Goal: Transaction & Acquisition: Purchase product/service

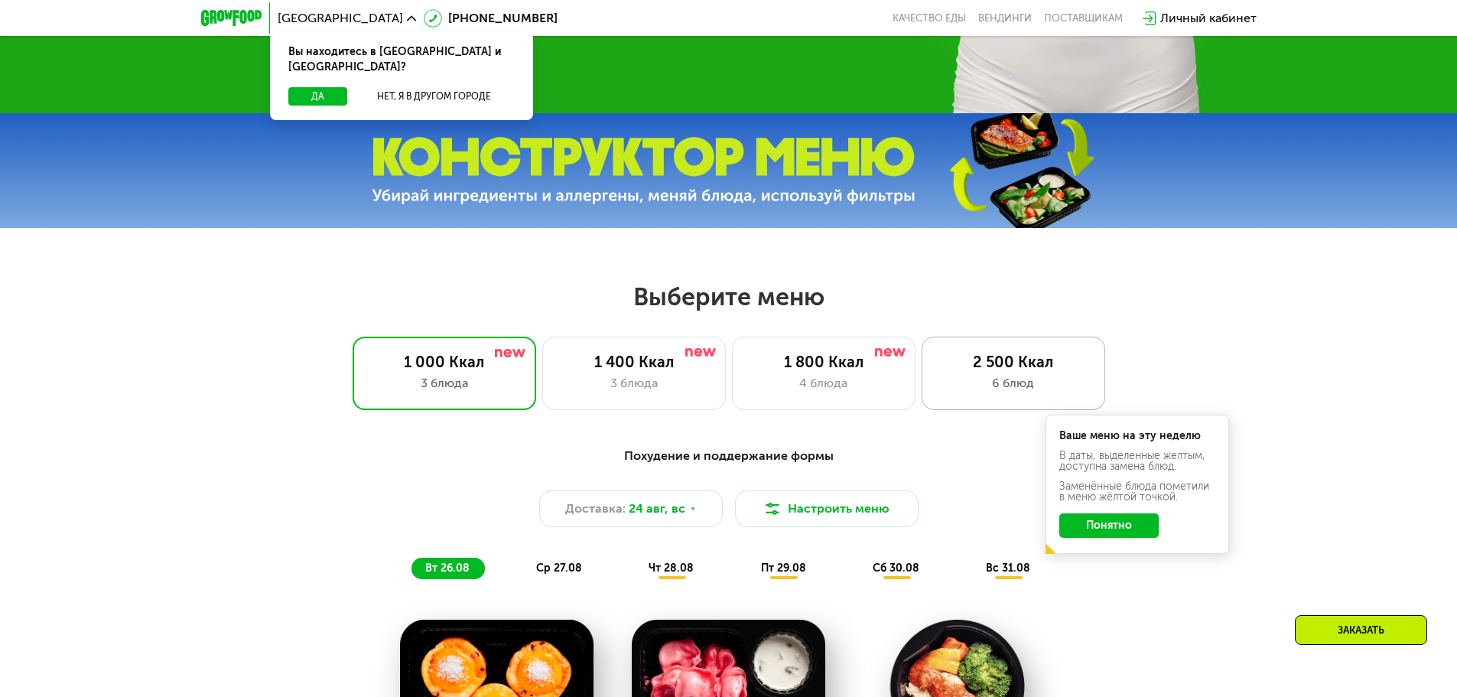
scroll to position [535, 0]
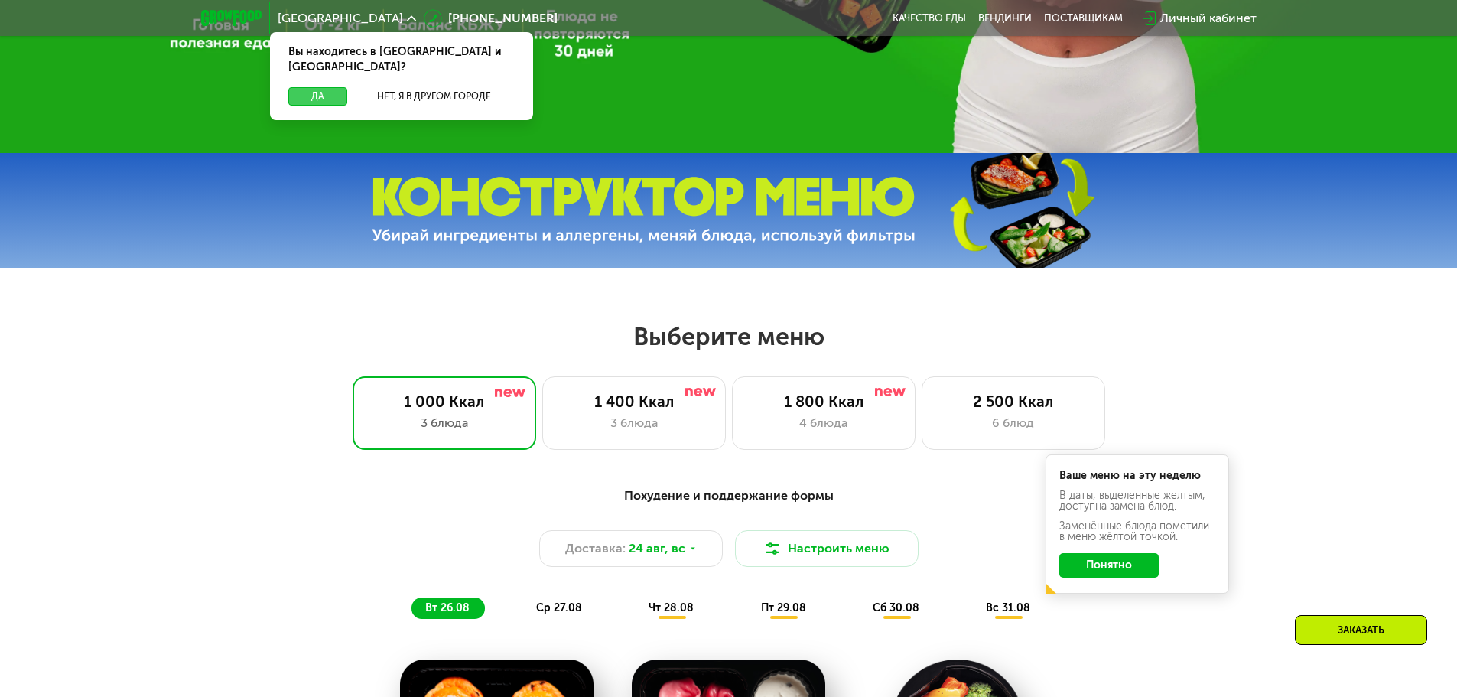
click at [317, 87] on button "Да" at bounding box center [317, 96] width 59 height 18
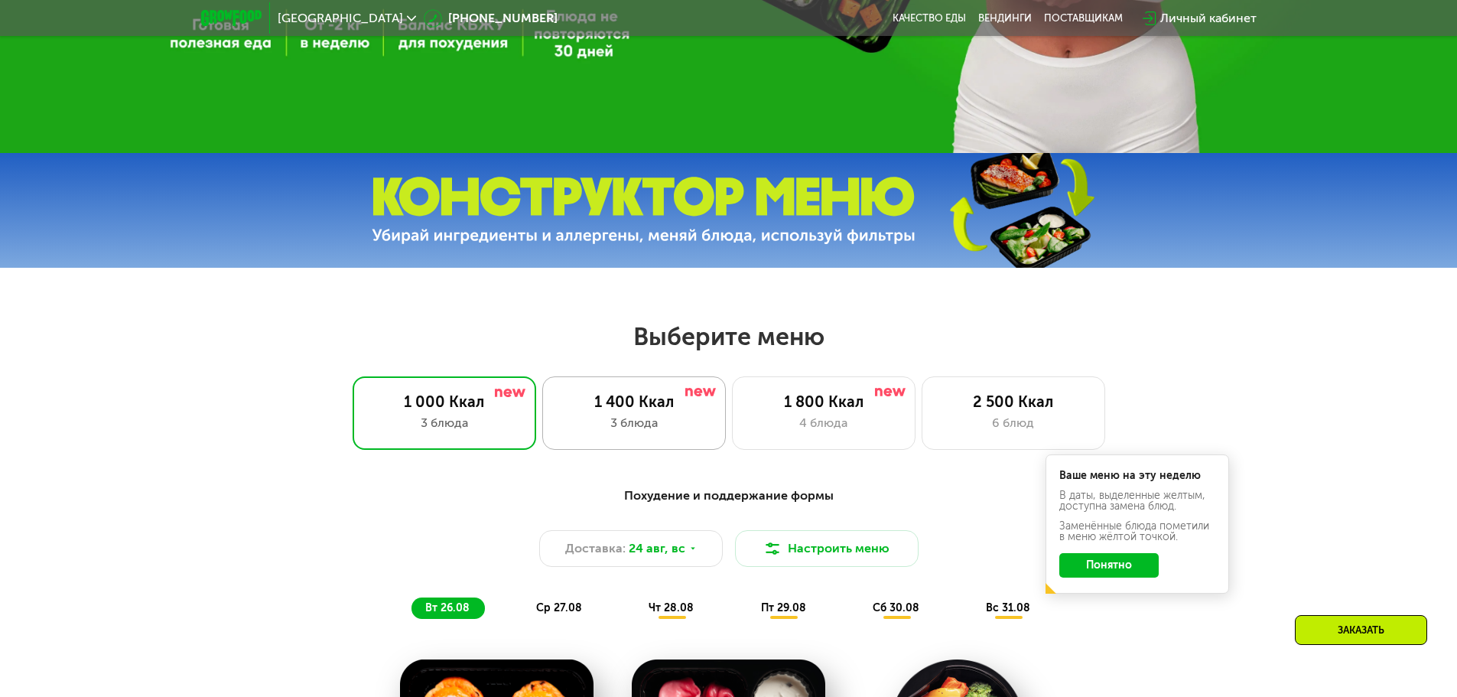
click at [664, 421] on div "3 блюда" at bounding box center [633, 423] width 151 height 18
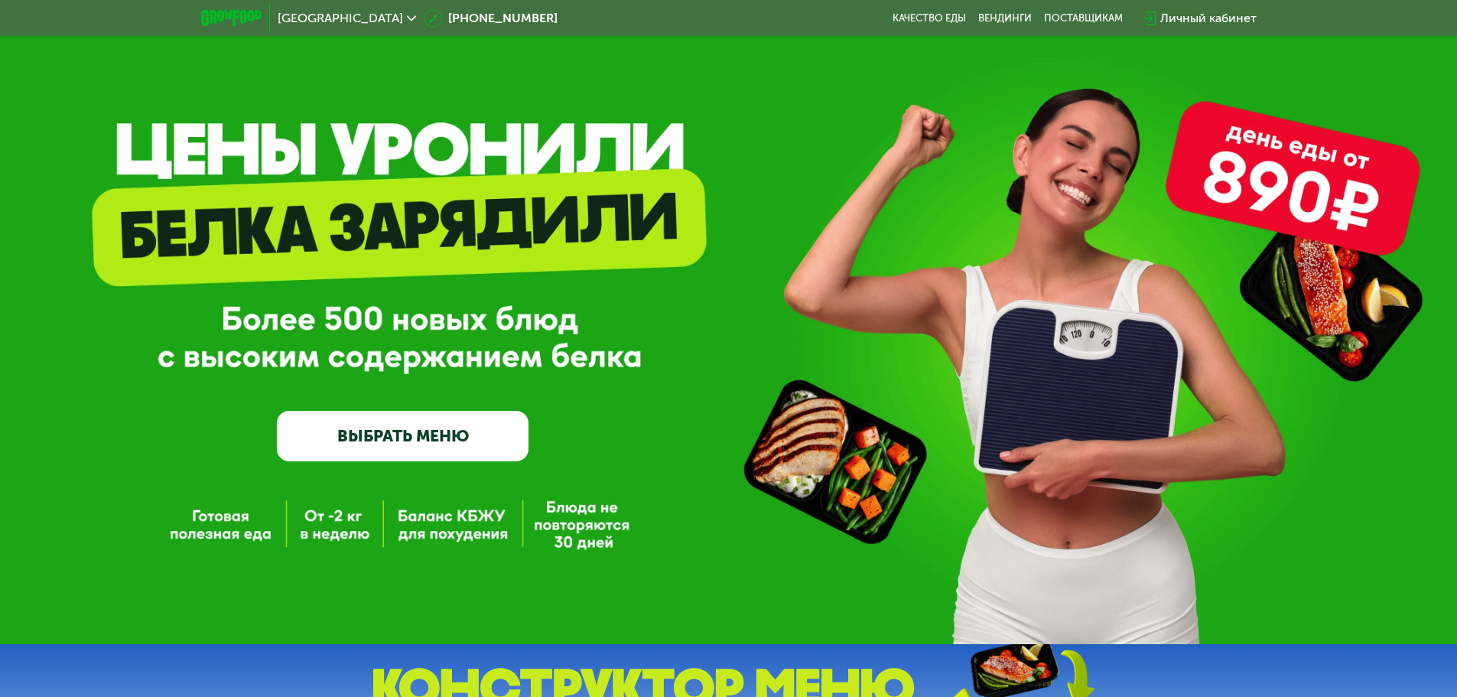
scroll to position [0, 0]
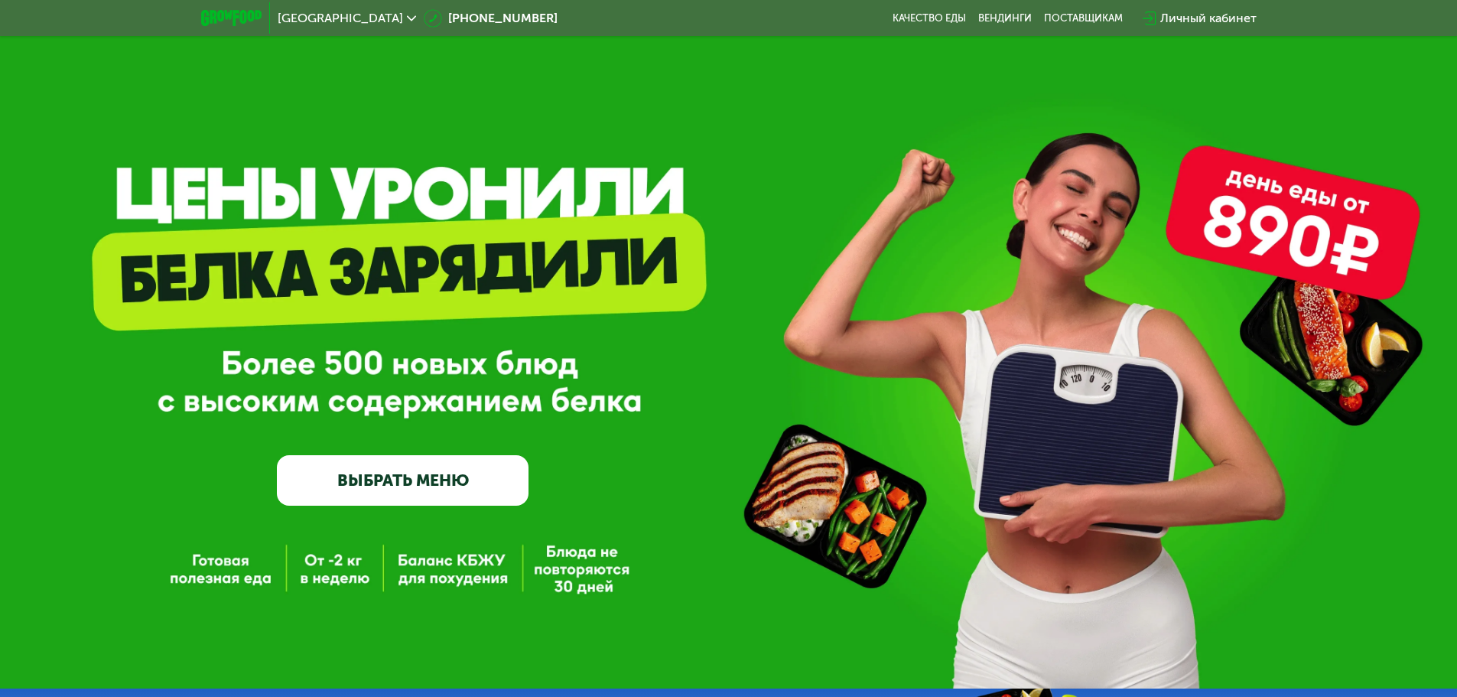
click at [413, 492] on link "ВЫБРАТЬ МЕНЮ" at bounding box center [403, 480] width 252 height 50
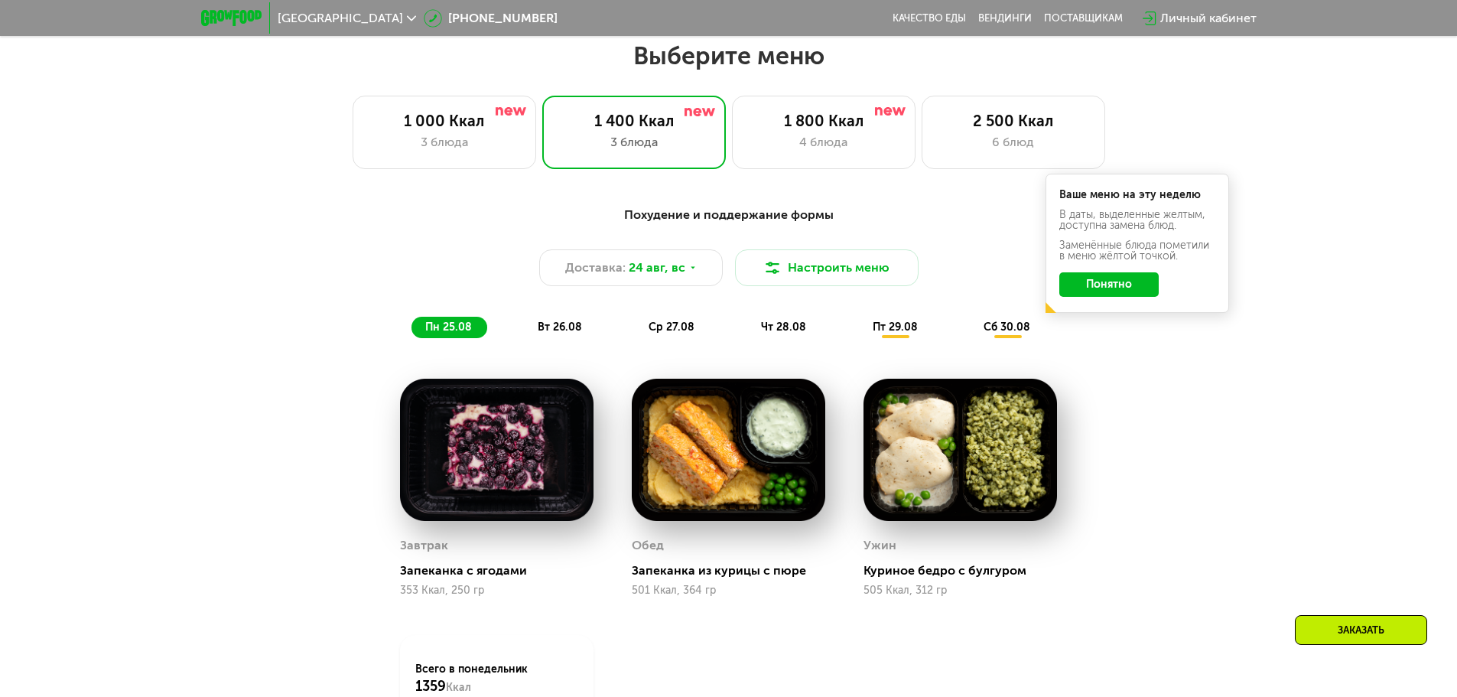
scroll to position [826, 0]
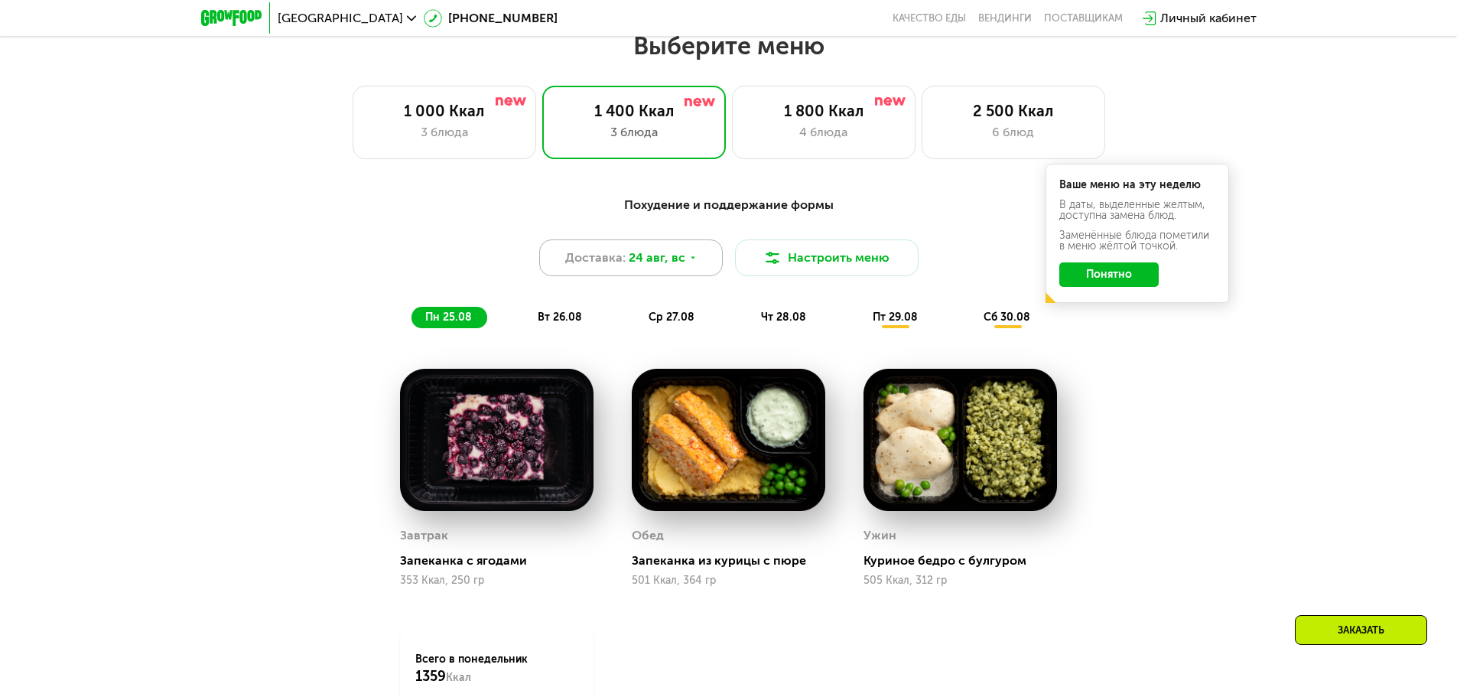
click at [700, 258] on div "Доставка: [DATE]" at bounding box center [631, 257] width 184 height 37
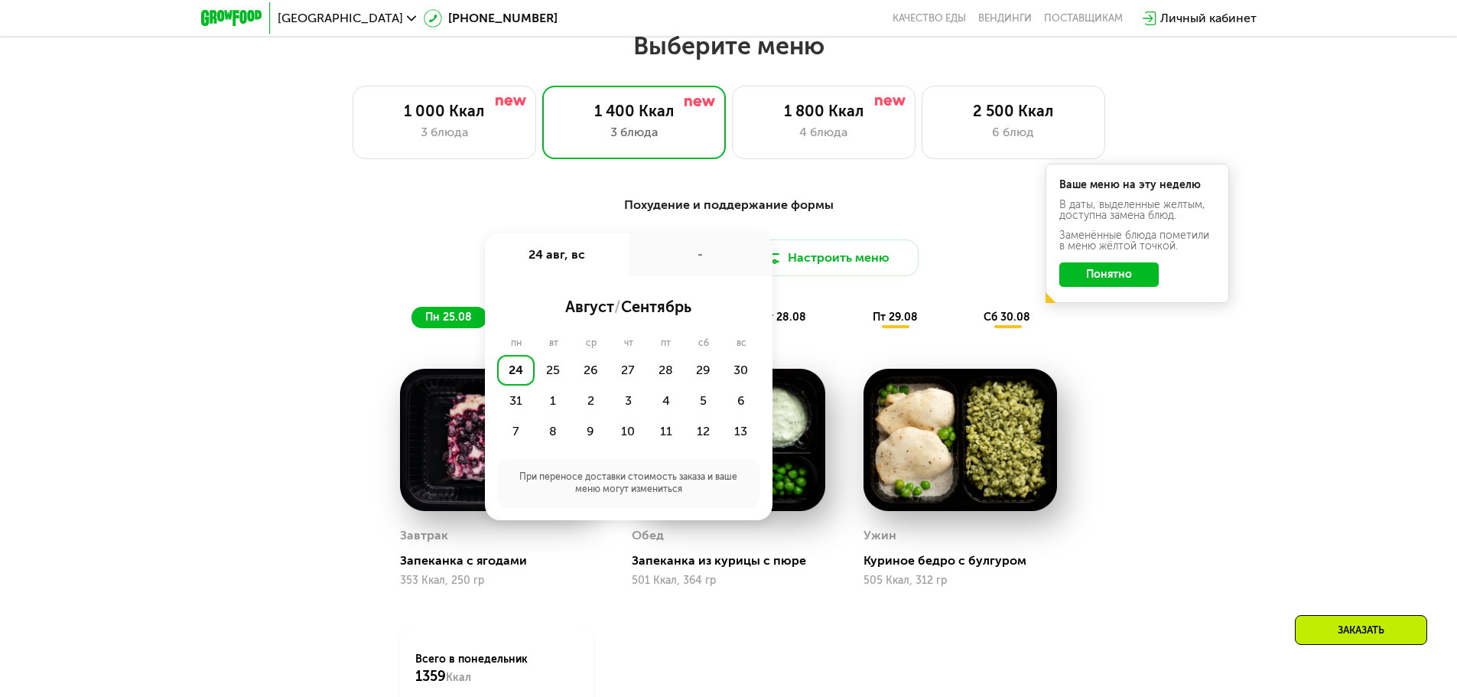
click at [1165, 436] on div "Похудение и поддержание формы Доставка: [DATE] авг, вс - август / сентябрь пн в…" at bounding box center [729, 504] width 942 height 635
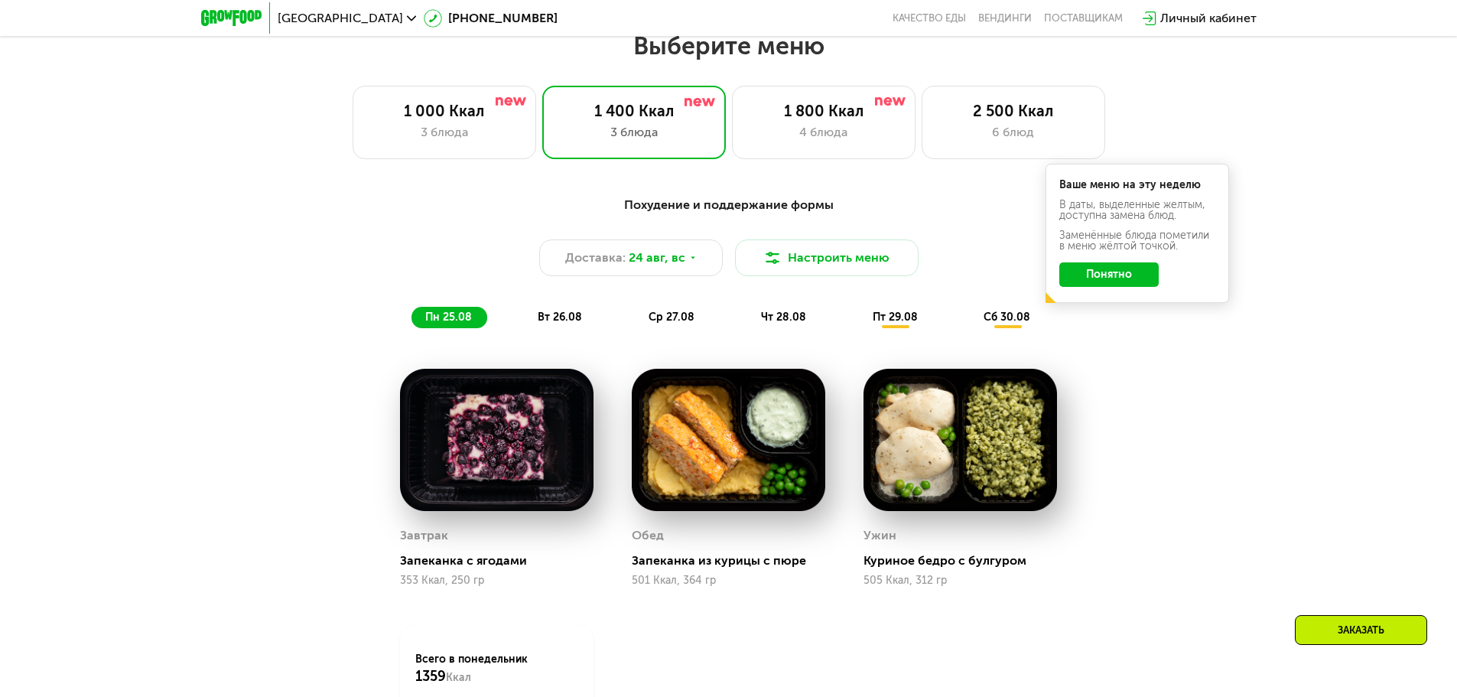
click at [1116, 283] on button "Понятно" at bounding box center [1108, 274] width 99 height 24
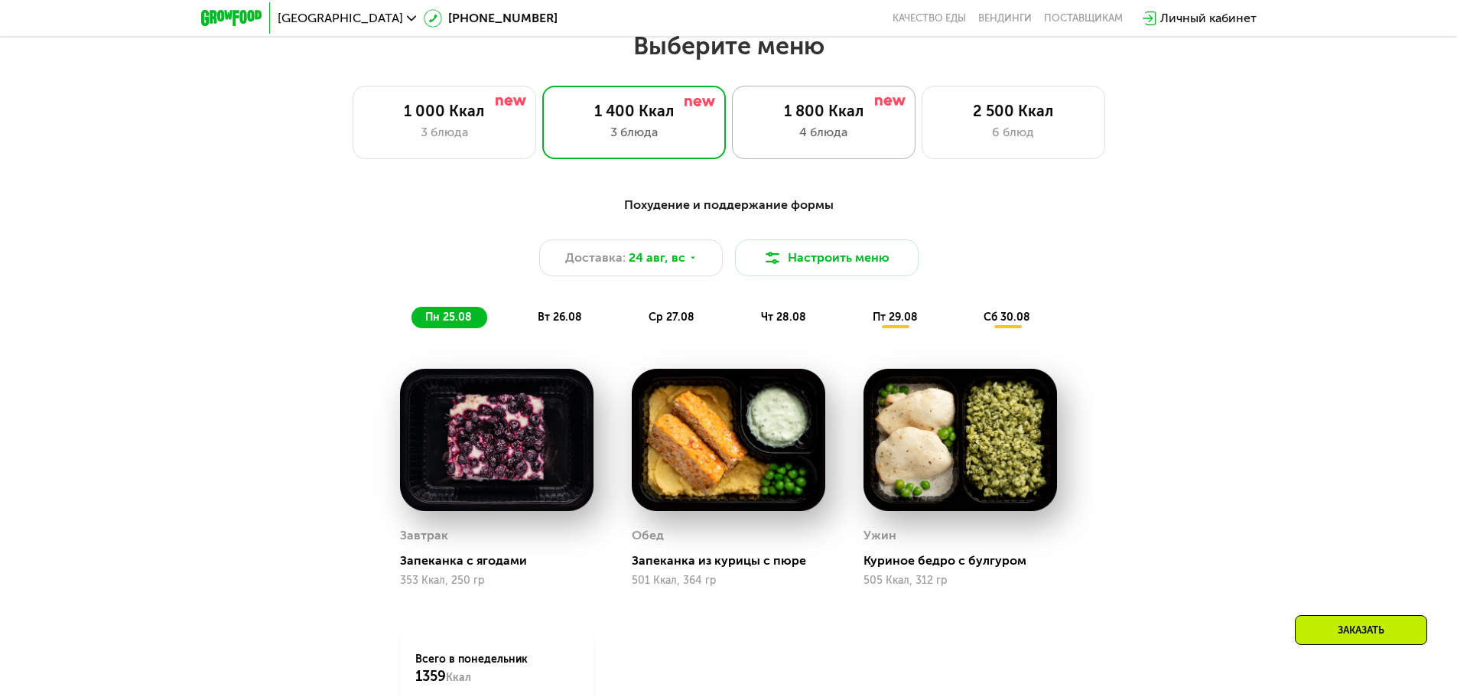
click at [856, 138] on div "4 блюда" at bounding box center [823, 132] width 151 height 18
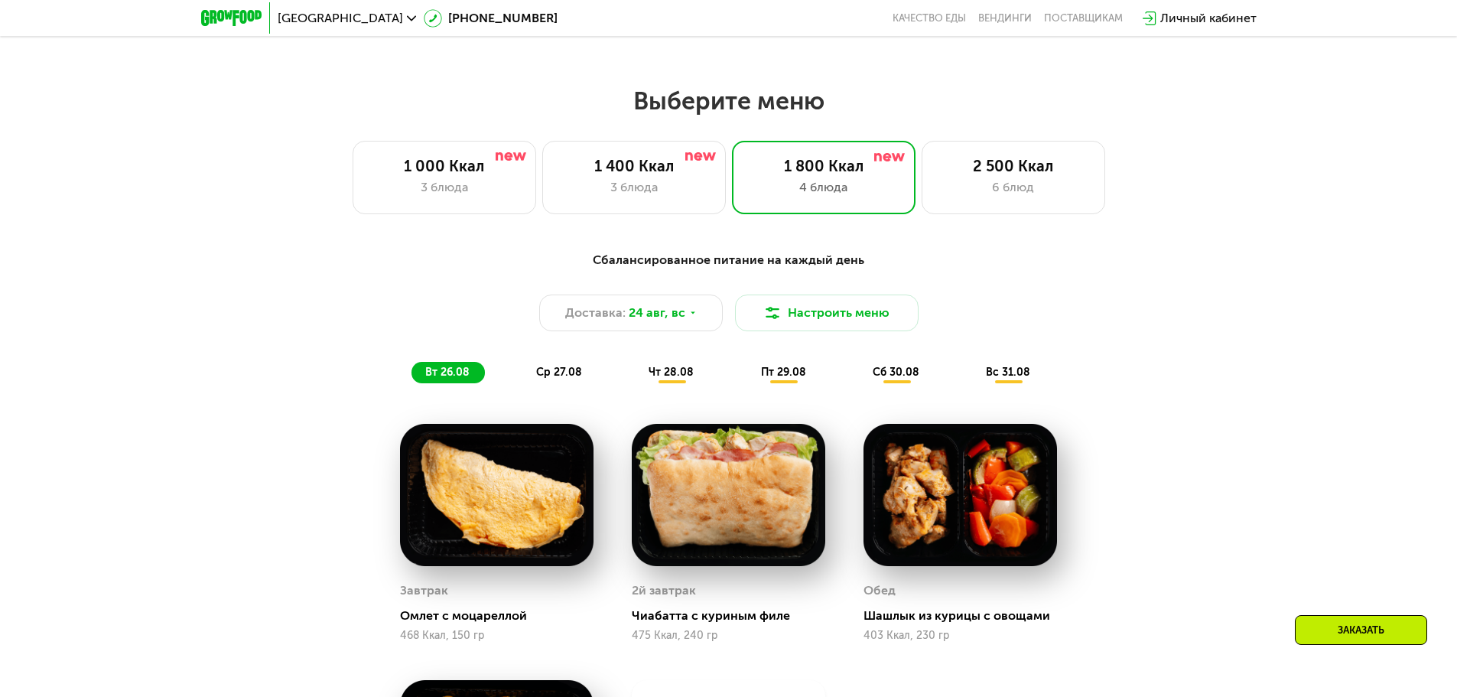
scroll to position [767, 0]
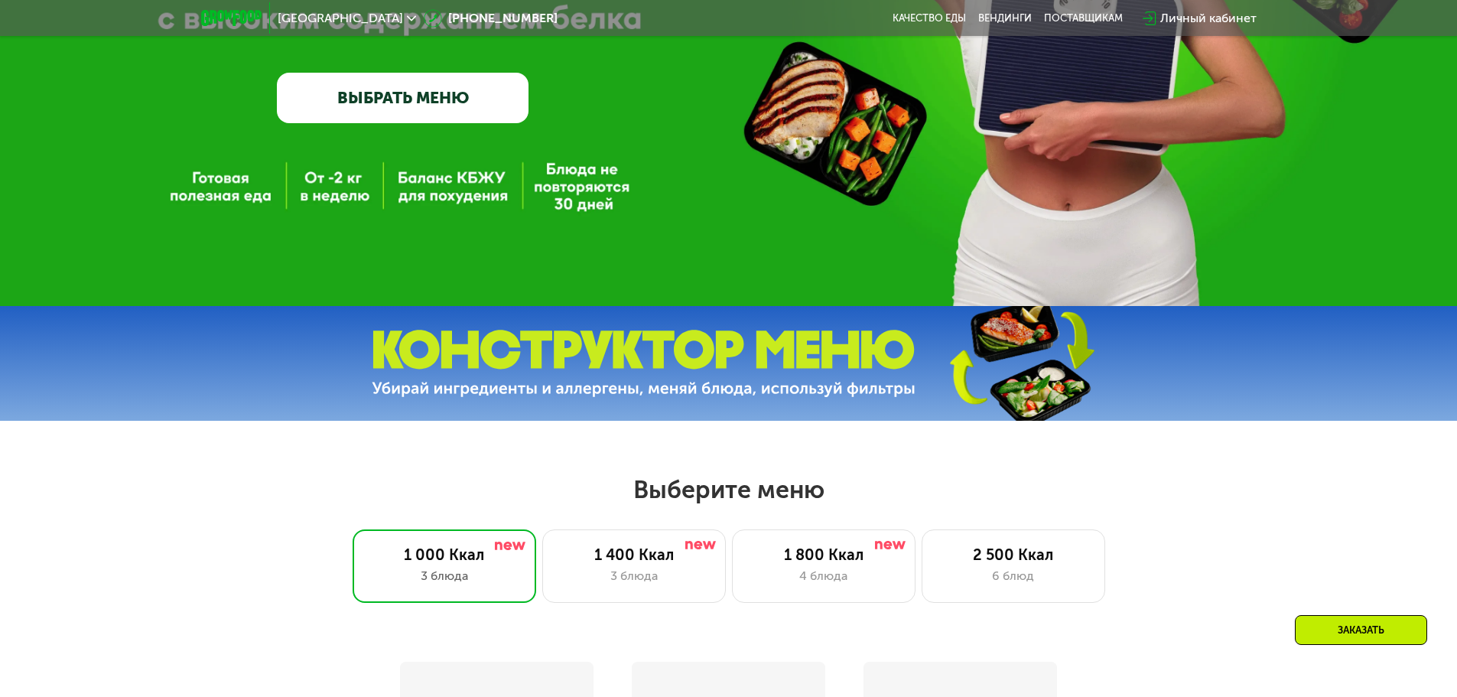
scroll to position [765, 0]
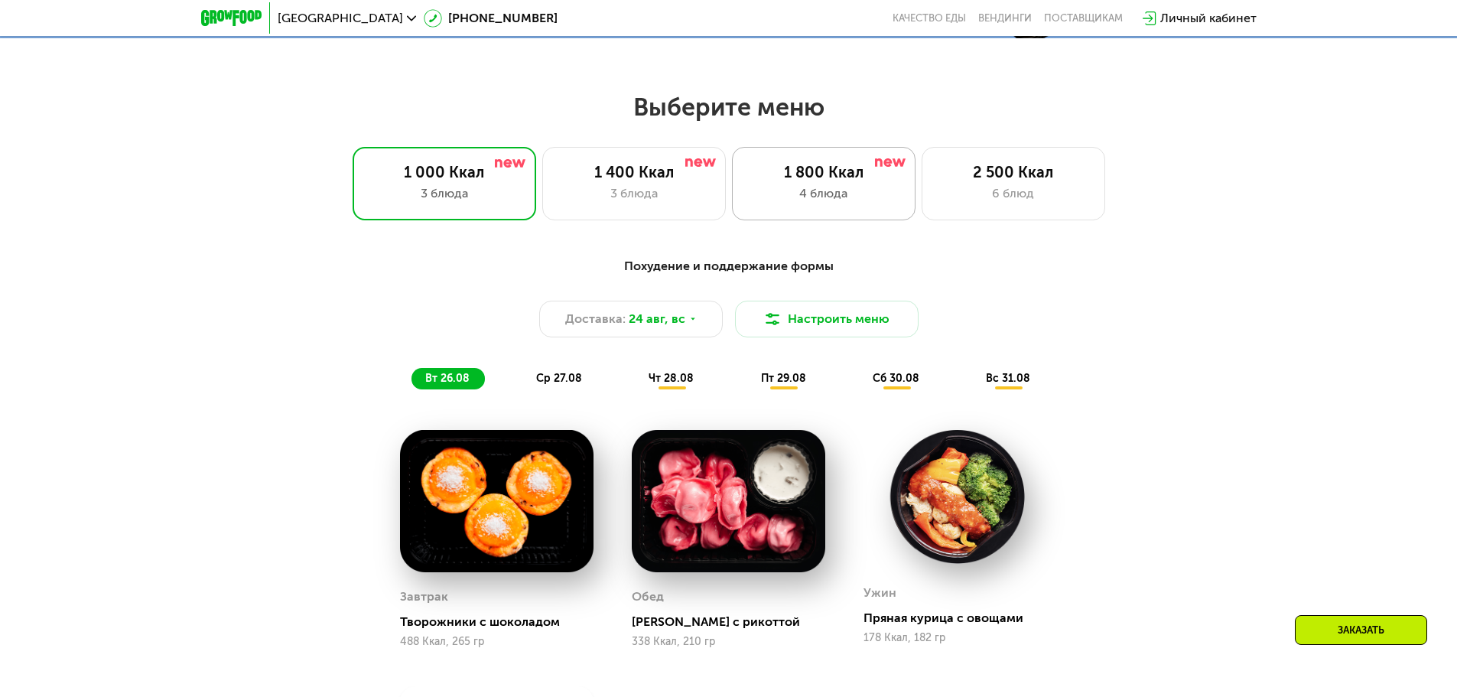
click at [808, 181] on div "1 800 Ккал" at bounding box center [823, 172] width 151 height 18
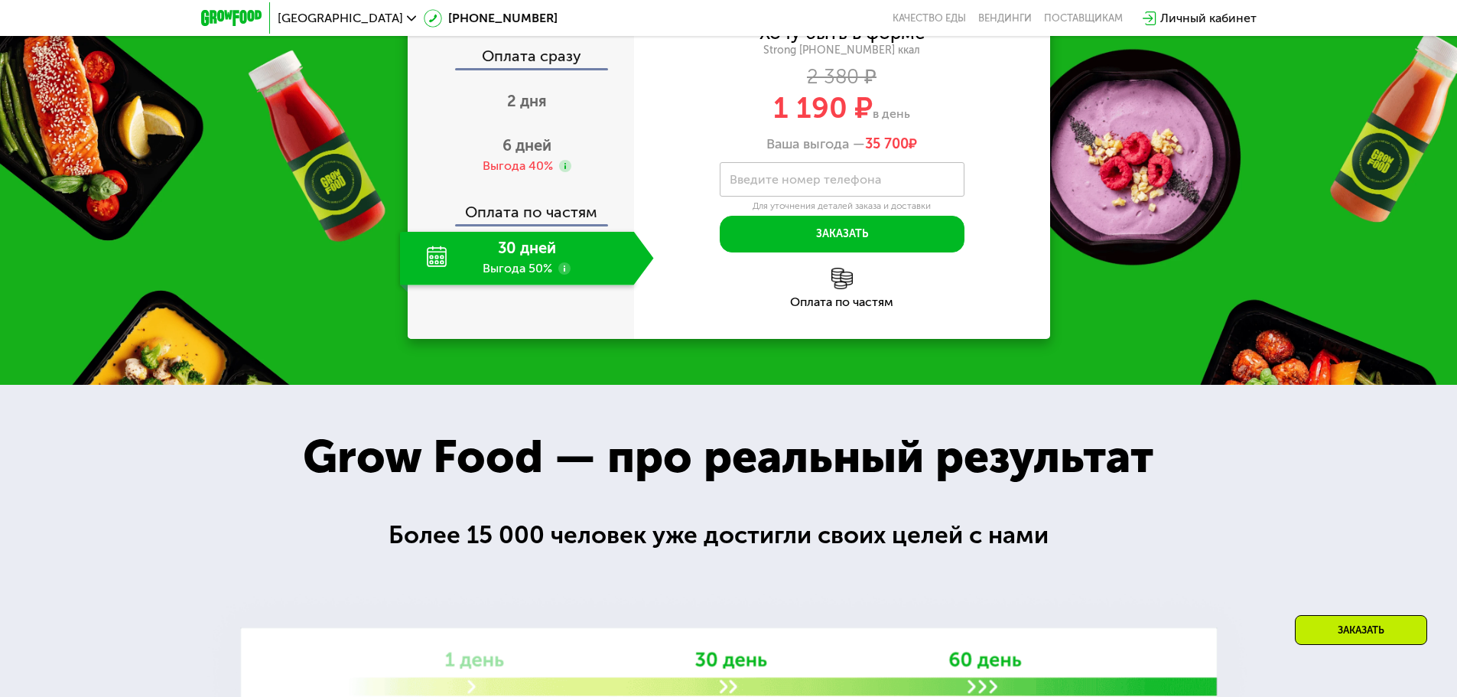
scroll to position [1682, 0]
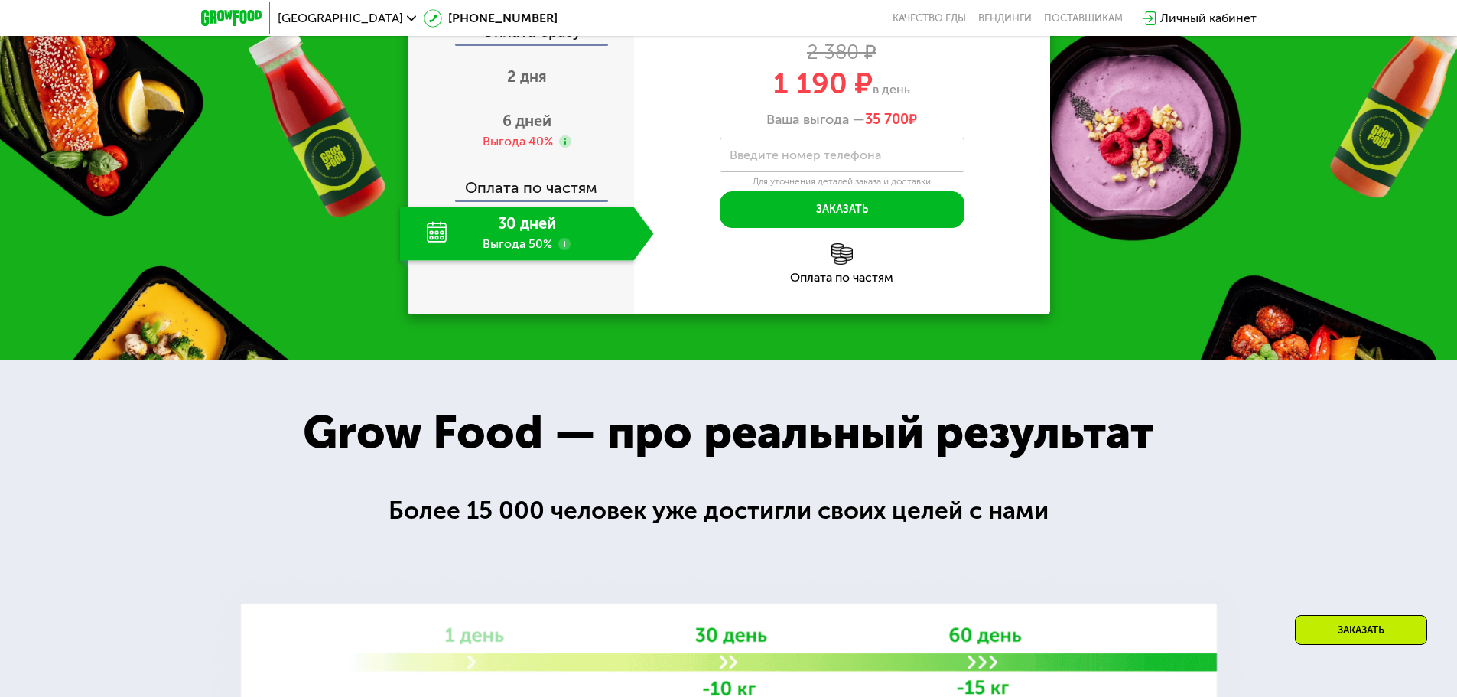
drag, startPoint x: 782, startPoint y: 312, endPoint x: 918, endPoint y: 319, distance: 136.3
click at [918, 98] on div "1 190 ₽ в день" at bounding box center [842, 83] width 416 height 29
click at [775, 101] on span "1 190 ₽" at bounding box center [822, 83] width 99 height 35
drag, startPoint x: 765, startPoint y: 307, endPoint x: 928, endPoint y: 314, distance: 163.0
click at [928, 98] on div "1 190 ₽ в день" at bounding box center [842, 83] width 416 height 29
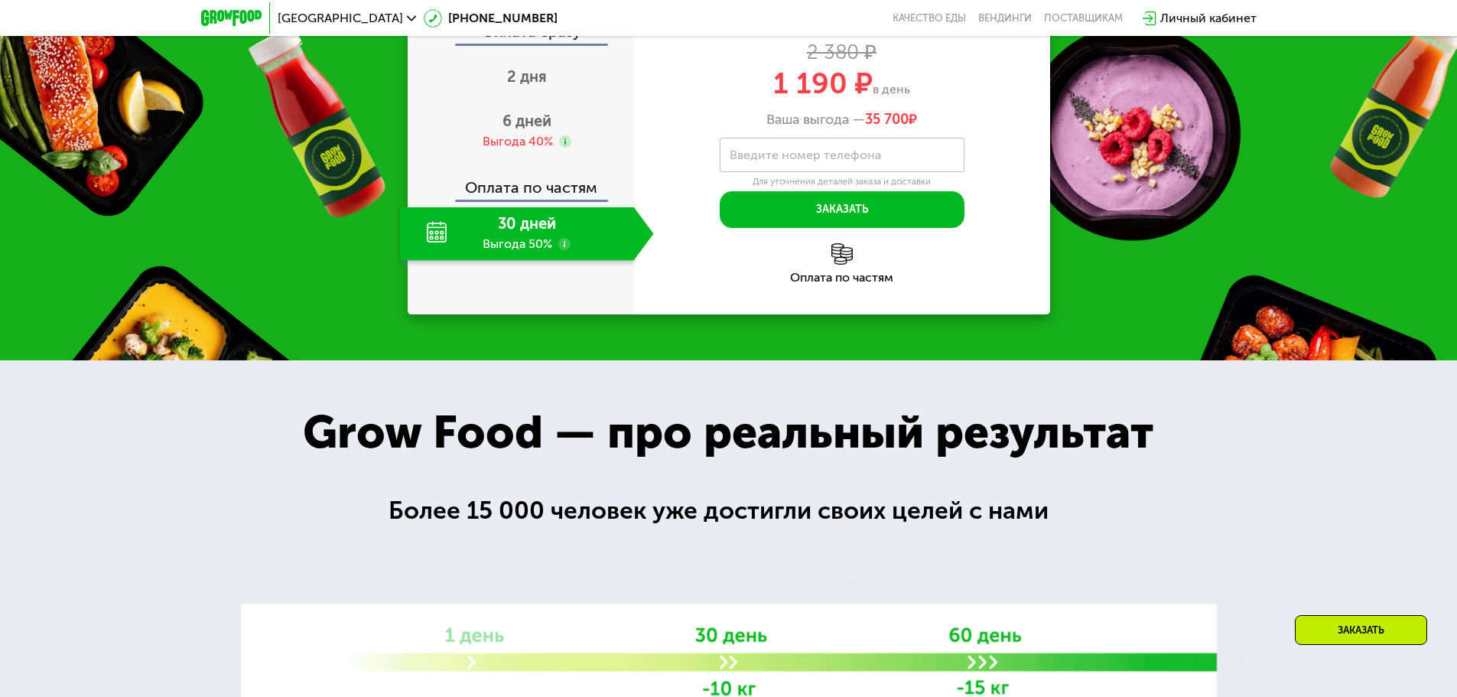
click at [980, 98] on div "1 190 ₽ в день" at bounding box center [842, 83] width 416 height 29
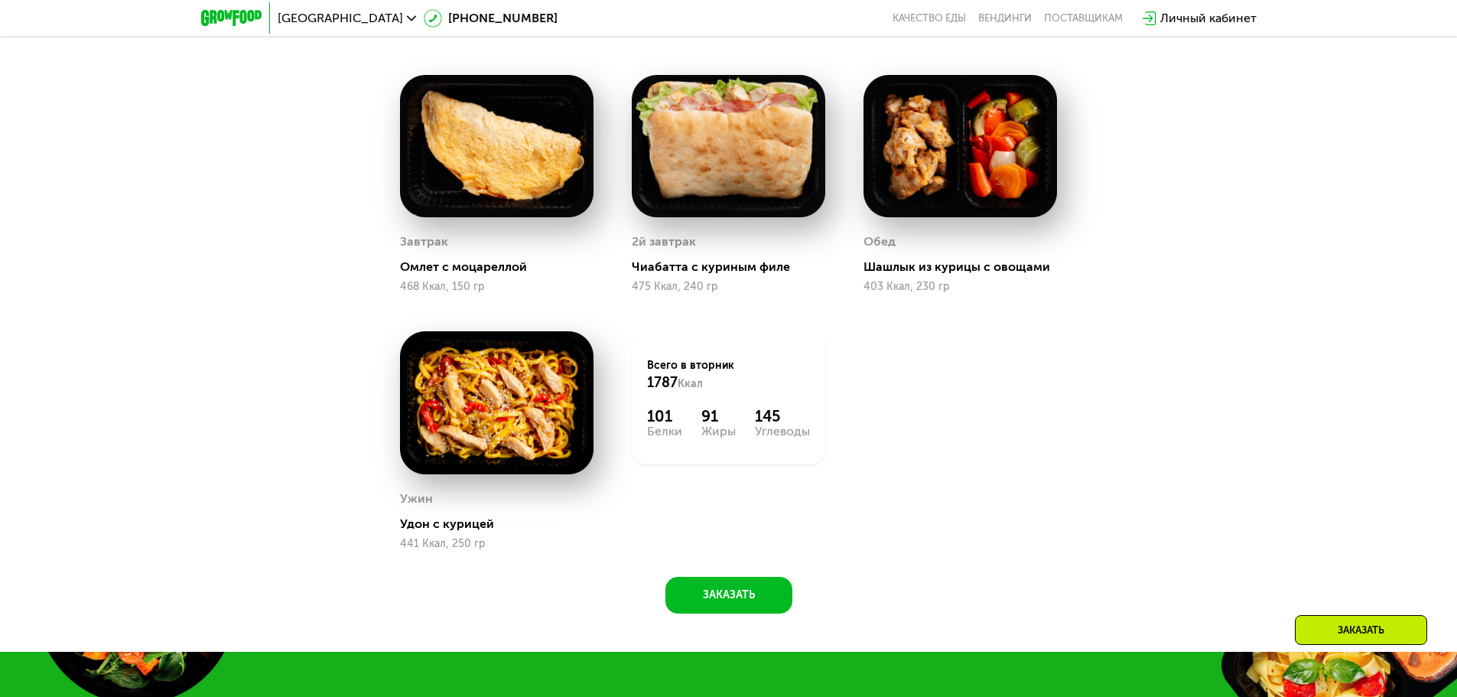
scroll to position [1070, 0]
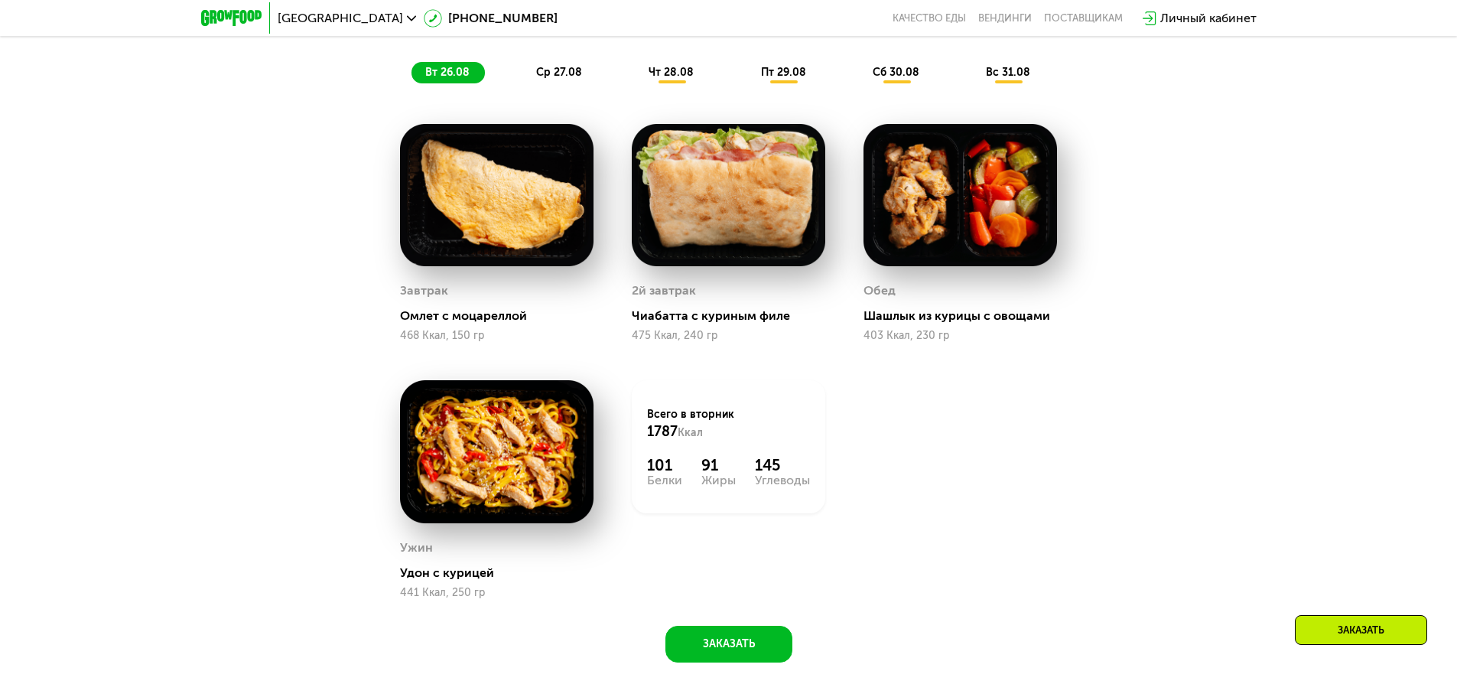
click at [574, 79] on span "ср 27.08" at bounding box center [559, 72] width 46 height 13
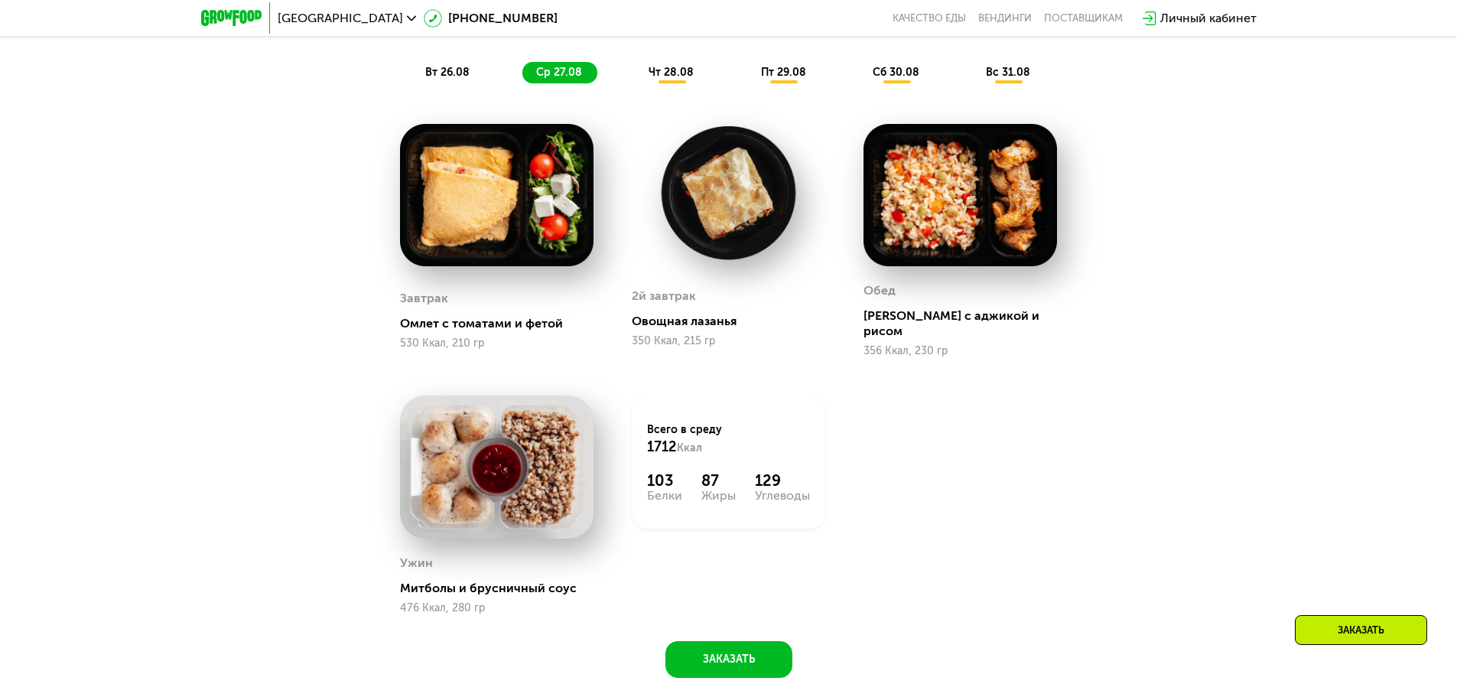
click at [688, 79] on span "чт 28.08" at bounding box center [670, 72] width 45 height 13
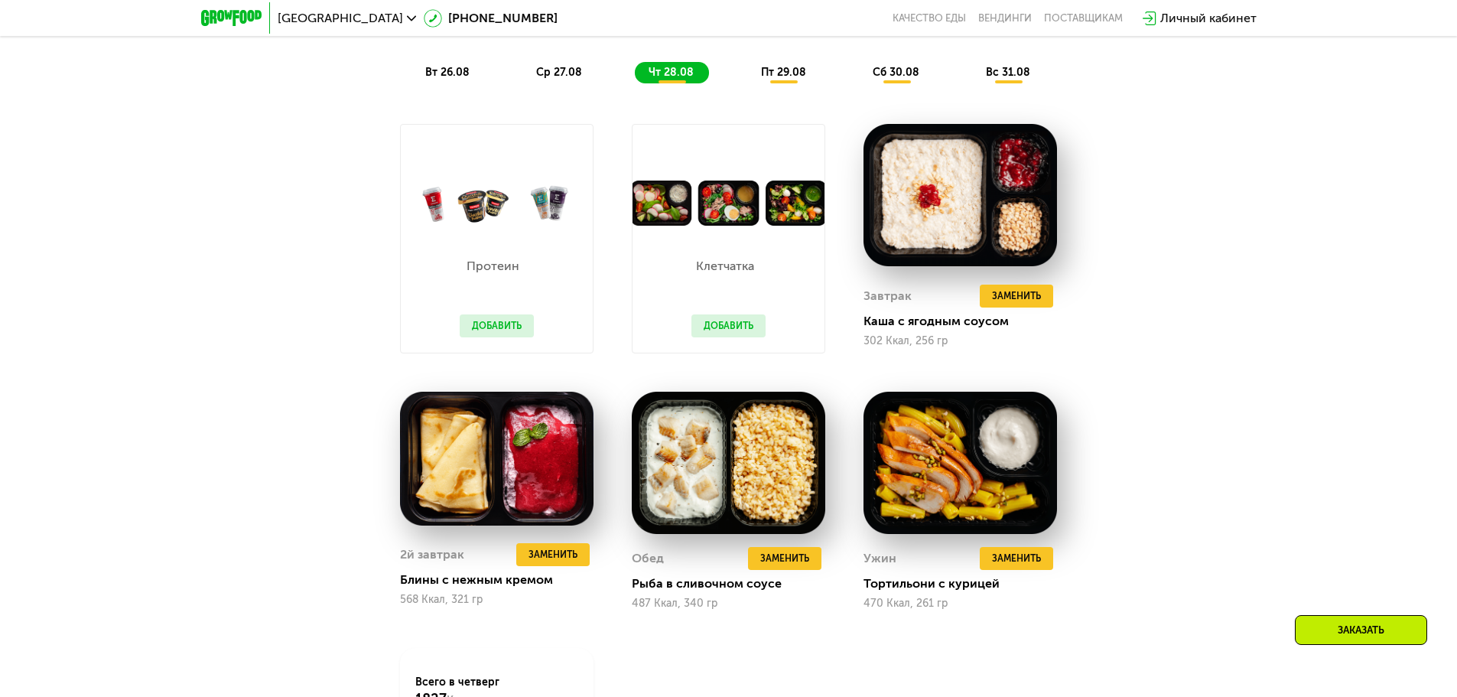
click at [767, 79] on span "пт 29.08" at bounding box center [783, 72] width 45 height 13
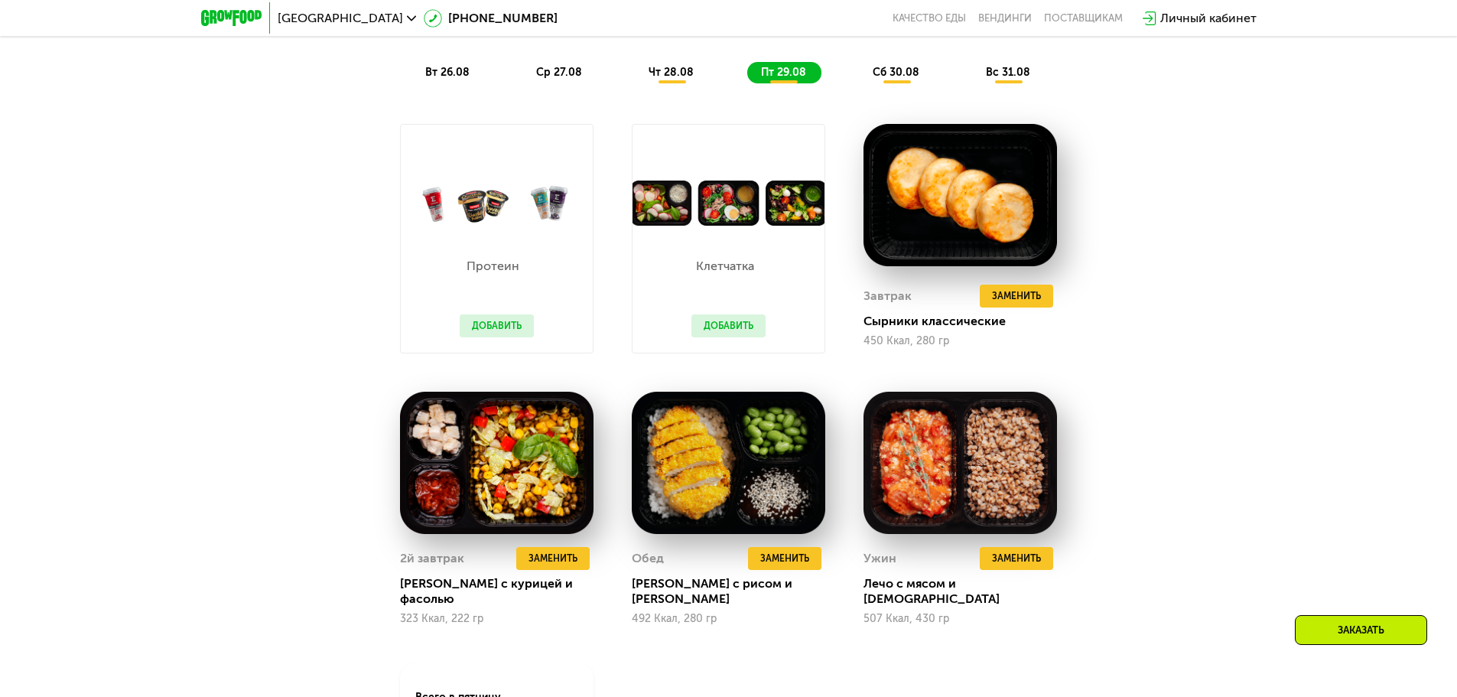
click at [972, 83] on div "сб 30.08" at bounding box center [1008, 72] width 73 height 21
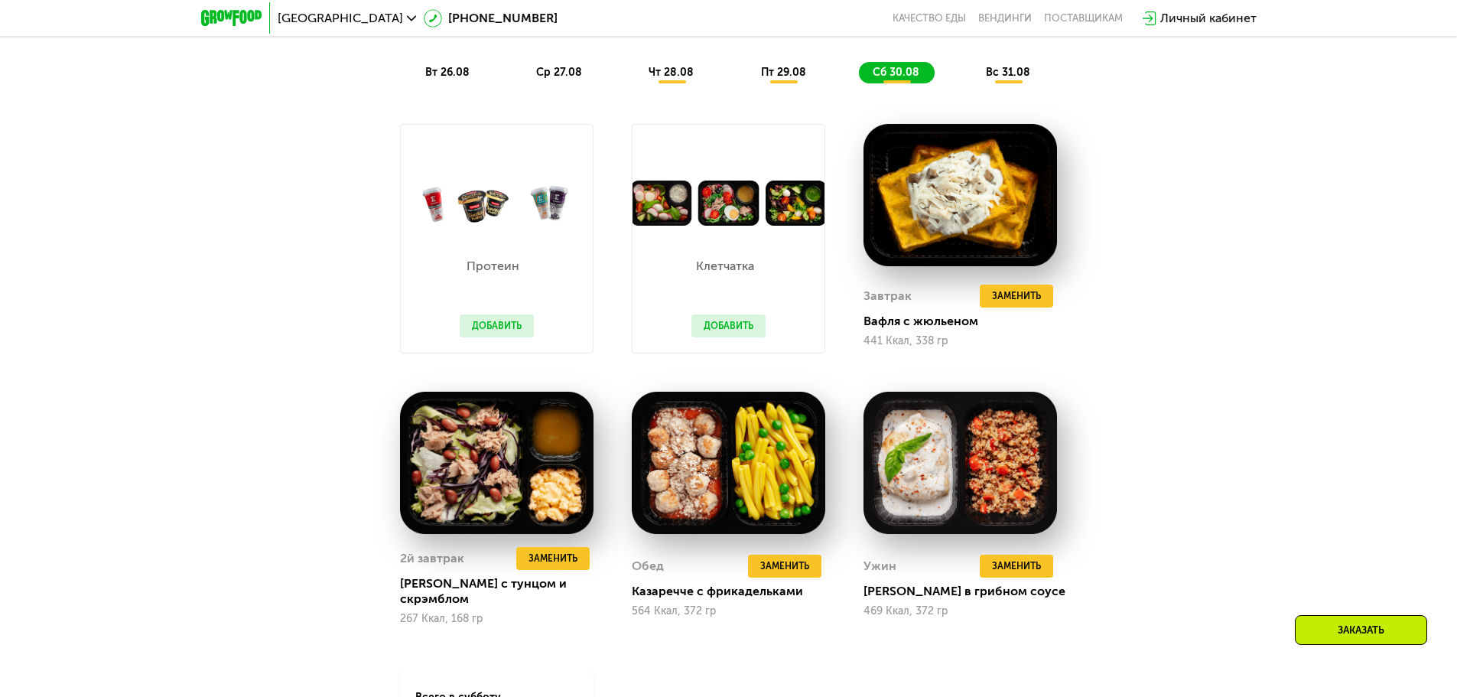
click at [1008, 83] on div "вс 31.08" at bounding box center [1008, 72] width 73 height 21
